Goal: Transaction & Acquisition: Purchase product/service

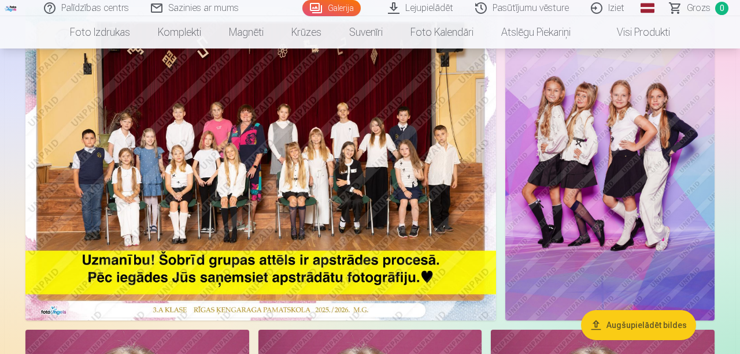
scroll to position [180, 0]
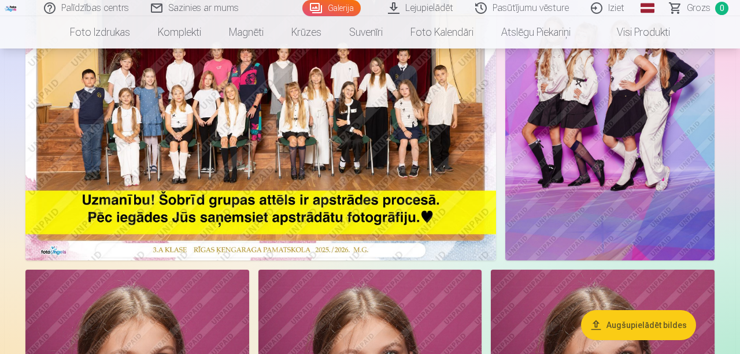
click at [633, 326] on button "Augšupielādēt bildes" at bounding box center [638, 325] width 115 height 30
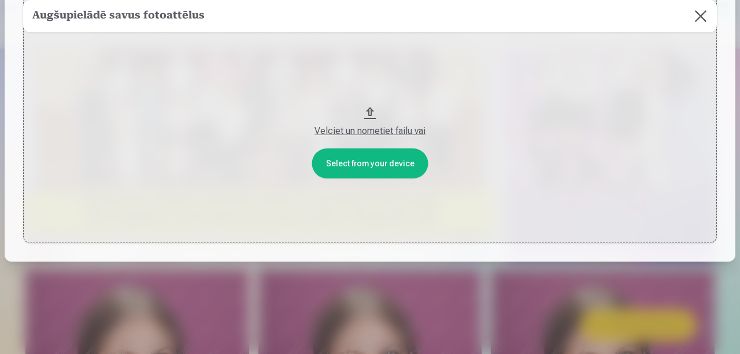
scroll to position [0, 0]
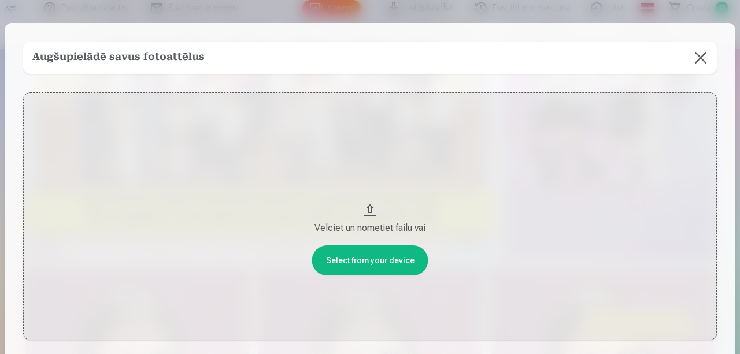
click at [158, 50] on h5 "Augšupielādē savus fotoattēlus" at bounding box center [118, 58] width 172 height 16
click at [699, 55] on button at bounding box center [700, 58] width 32 height 32
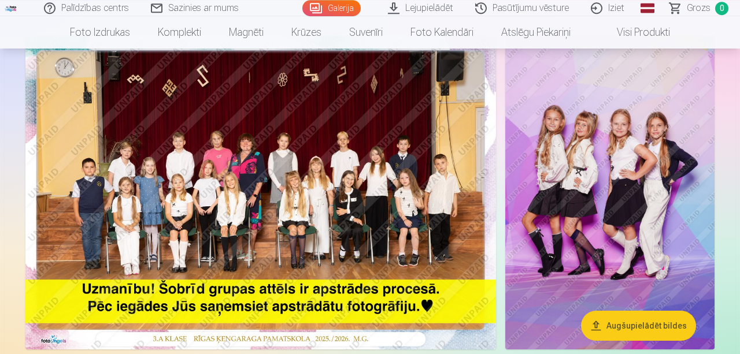
scroll to position [60, 0]
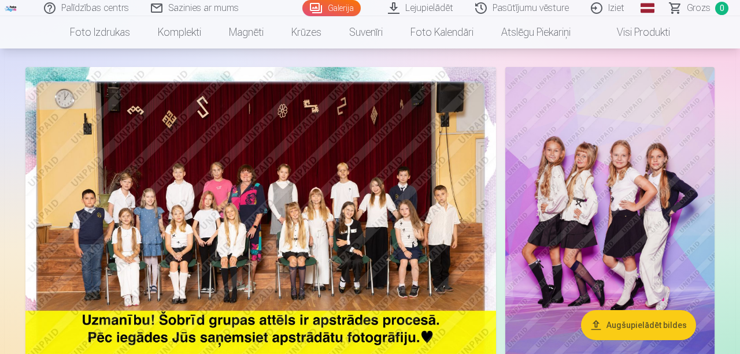
click at [69, 96] on img at bounding box center [260, 224] width 470 height 314
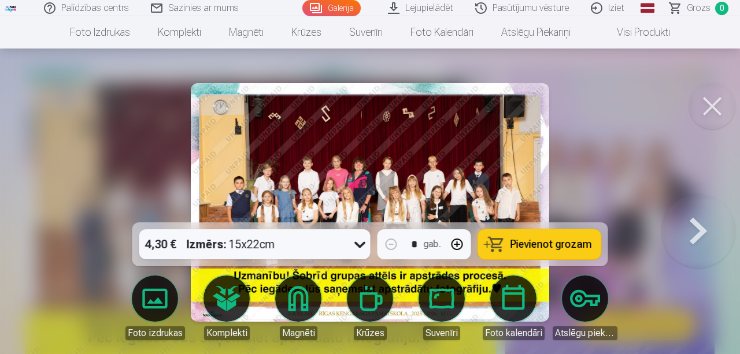
click at [101, 176] on div at bounding box center [370, 177] width 740 height 354
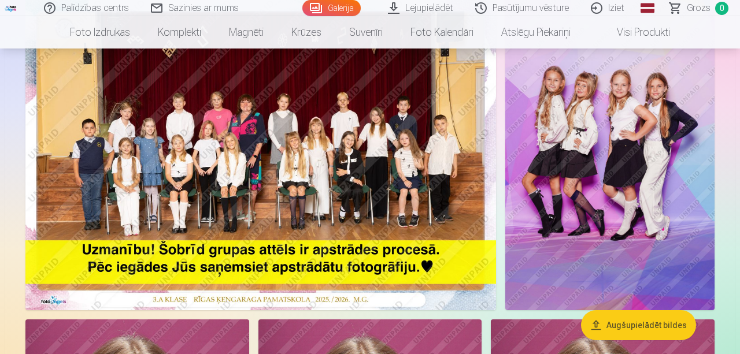
scroll to position [180, 0]
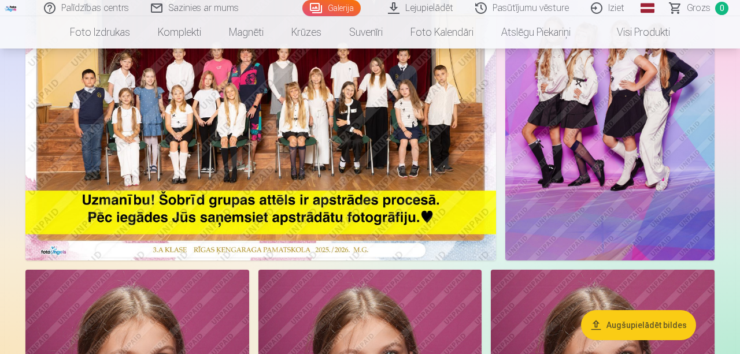
click at [649, 322] on button "Augšupielādēt bildes" at bounding box center [638, 325] width 115 height 30
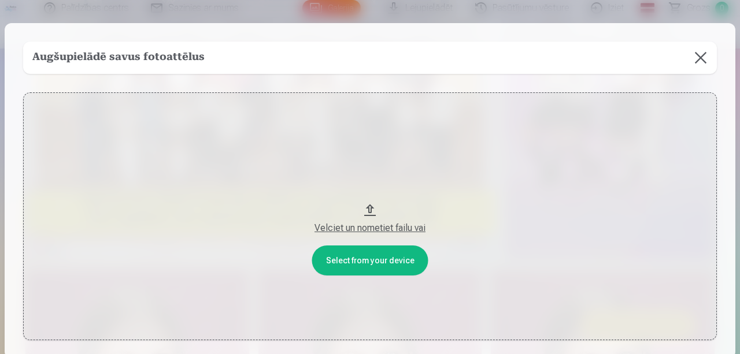
scroll to position [97, 0]
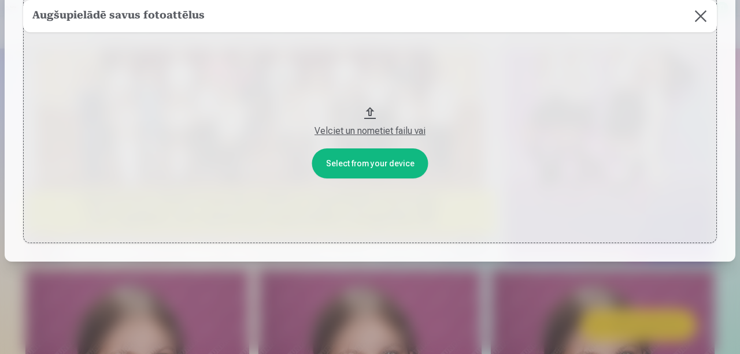
click at [699, 18] on button at bounding box center [700, 16] width 32 height 32
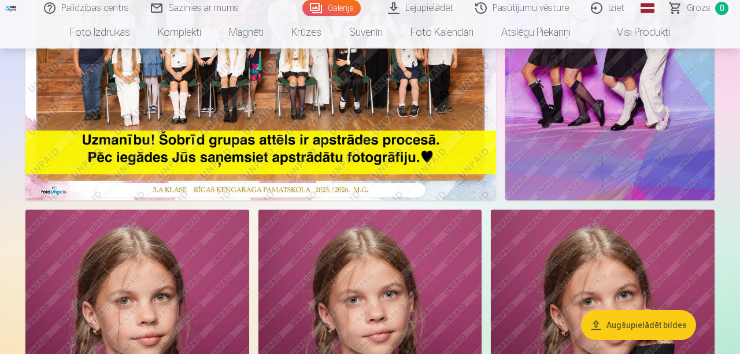
scroll to position [361, 0]
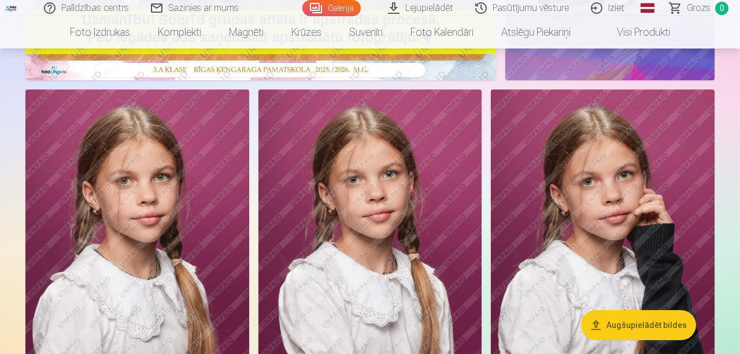
click at [194, 135] on img at bounding box center [137, 257] width 224 height 335
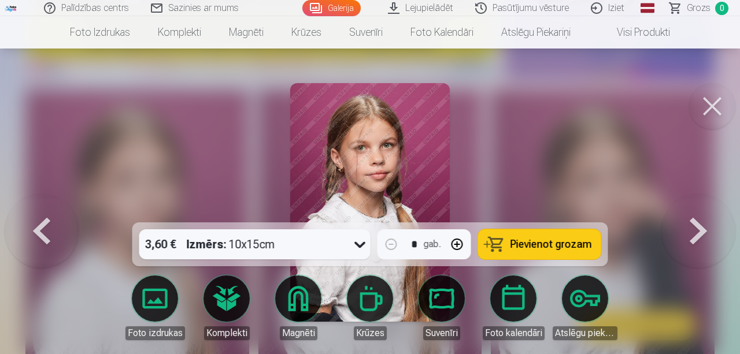
click at [363, 244] on icon at bounding box center [359, 245] width 11 height 6
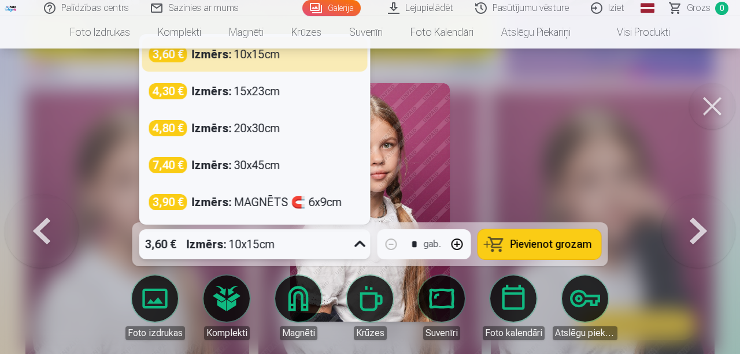
click at [363, 244] on icon at bounding box center [360, 244] width 18 height 18
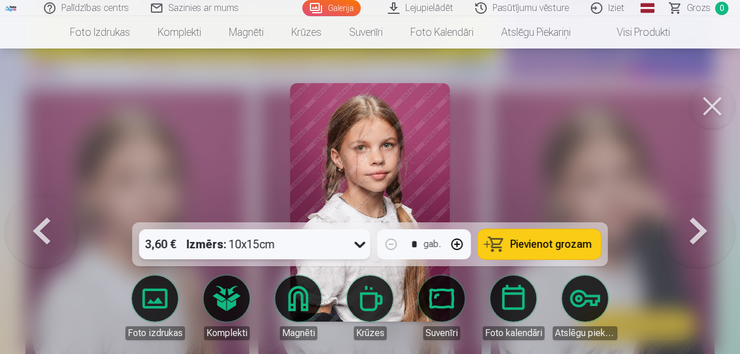
click at [696, 211] on button at bounding box center [698, 202] width 74 height 17
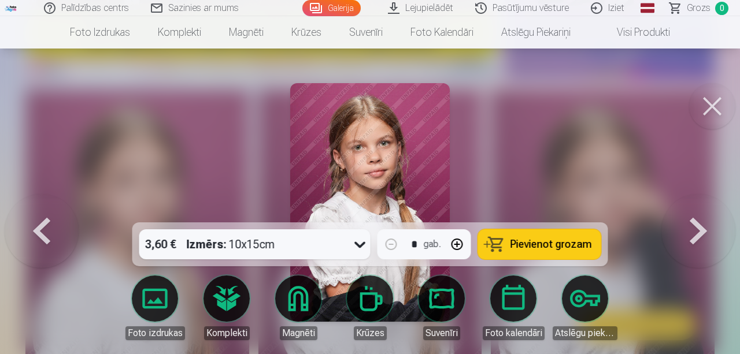
click at [696, 211] on button at bounding box center [698, 202] width 74 height 17
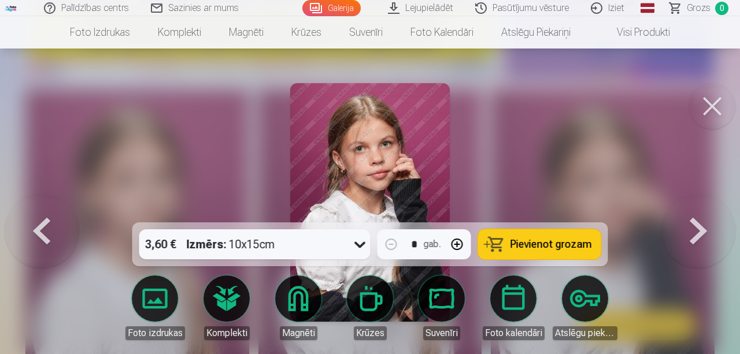
click at [43, 211] on button at bounding box center [42, 202] width 74 height 17
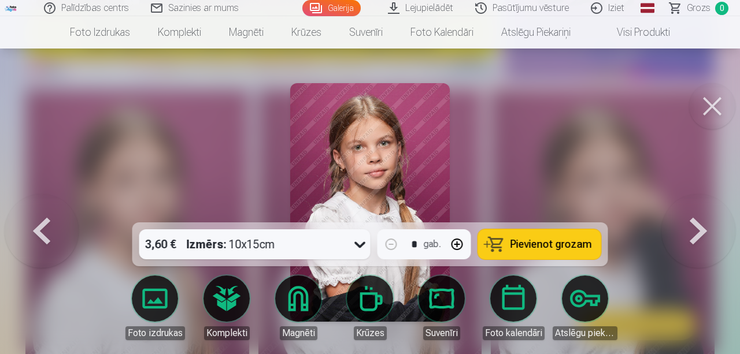
click at [43, 211] on button at bounding box center [42, 202] width 74 height 17
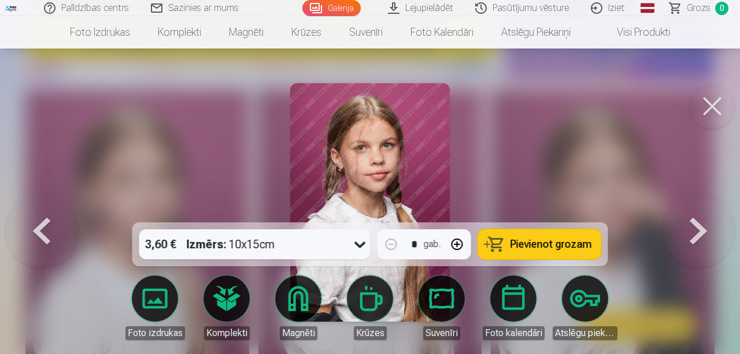
click at [43, 211] on button at bounding box center [42, 202] width 74 height 17
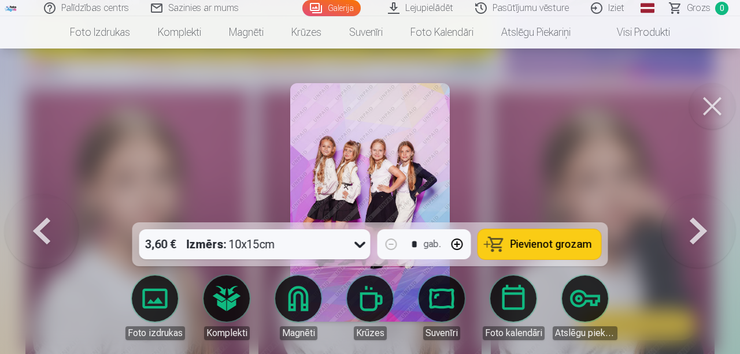
click at [43, 211] on button at bounding box center [42, 202] width 74 height 17
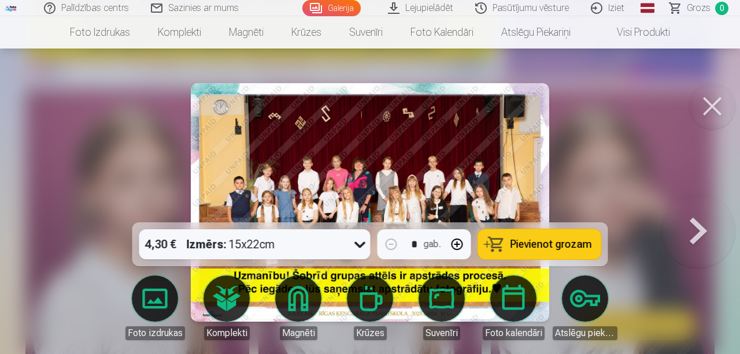
click at [693, 211] on button at bounding box center [698, 202] width 74 height 17
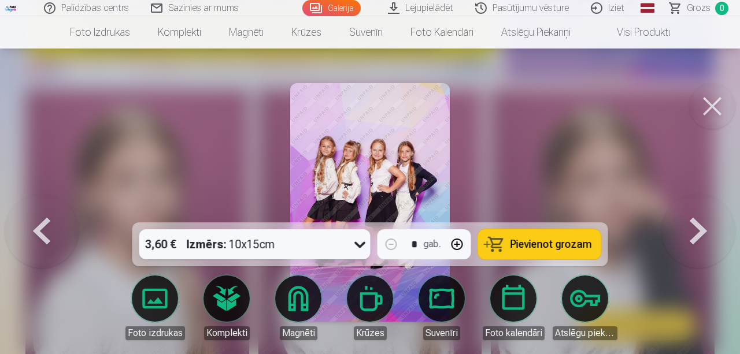
click at [693, 211] on button at bounding box center [698, 202] width 74 height 17
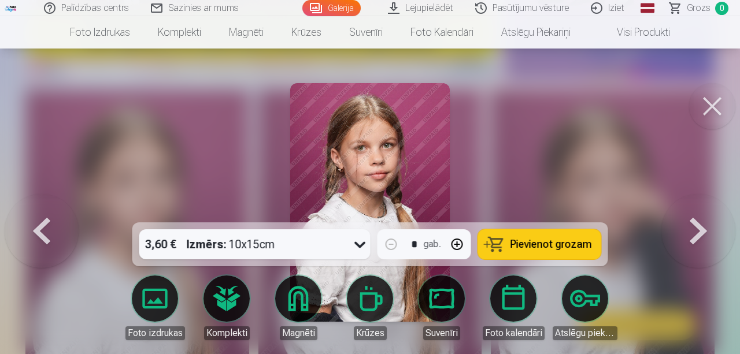
click at [566, 143] on div at bounding box center [370, 177] width 740 height 354
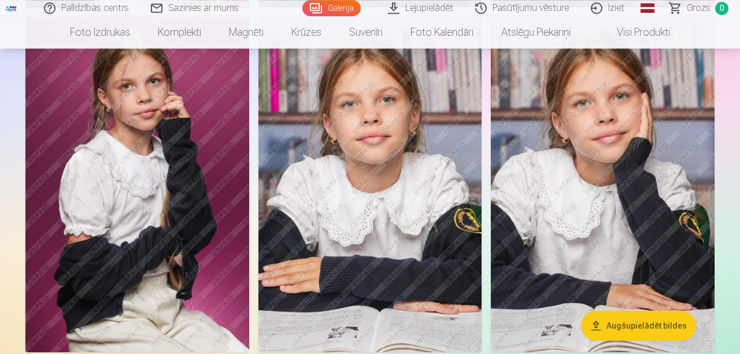
scroll to position [781, 0]
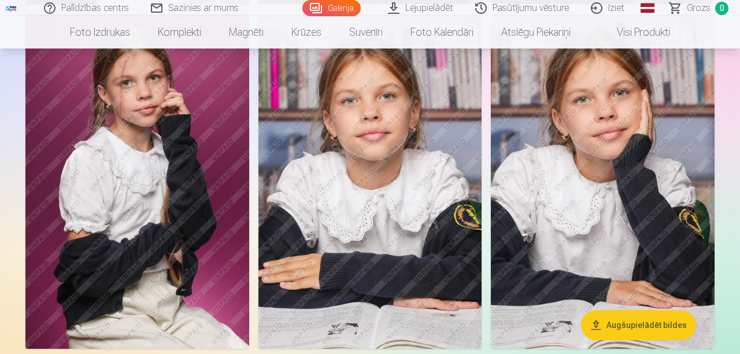
click at [584, 174] on img at bounding box center [603, 181] width 224 height 335
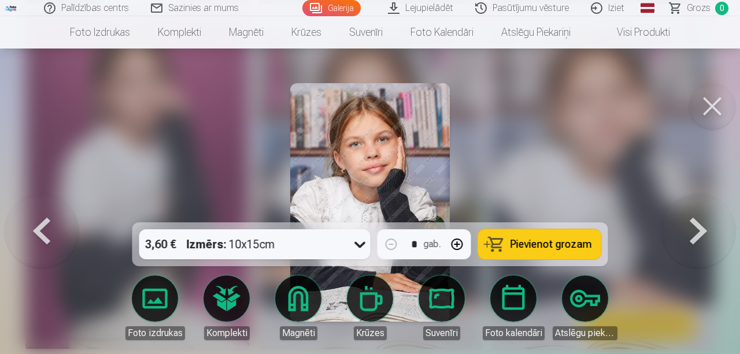
click at [707, 105] on button at bounding box center [712, 106] width 46 height 46
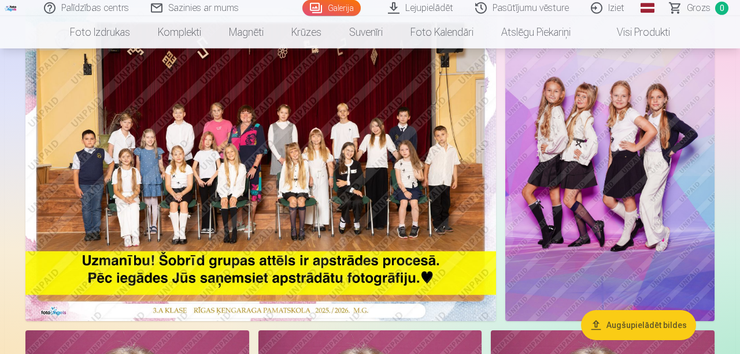
scroll to position [120, 0]
